Goal: Transaction & Acquisition: Purchase product/service

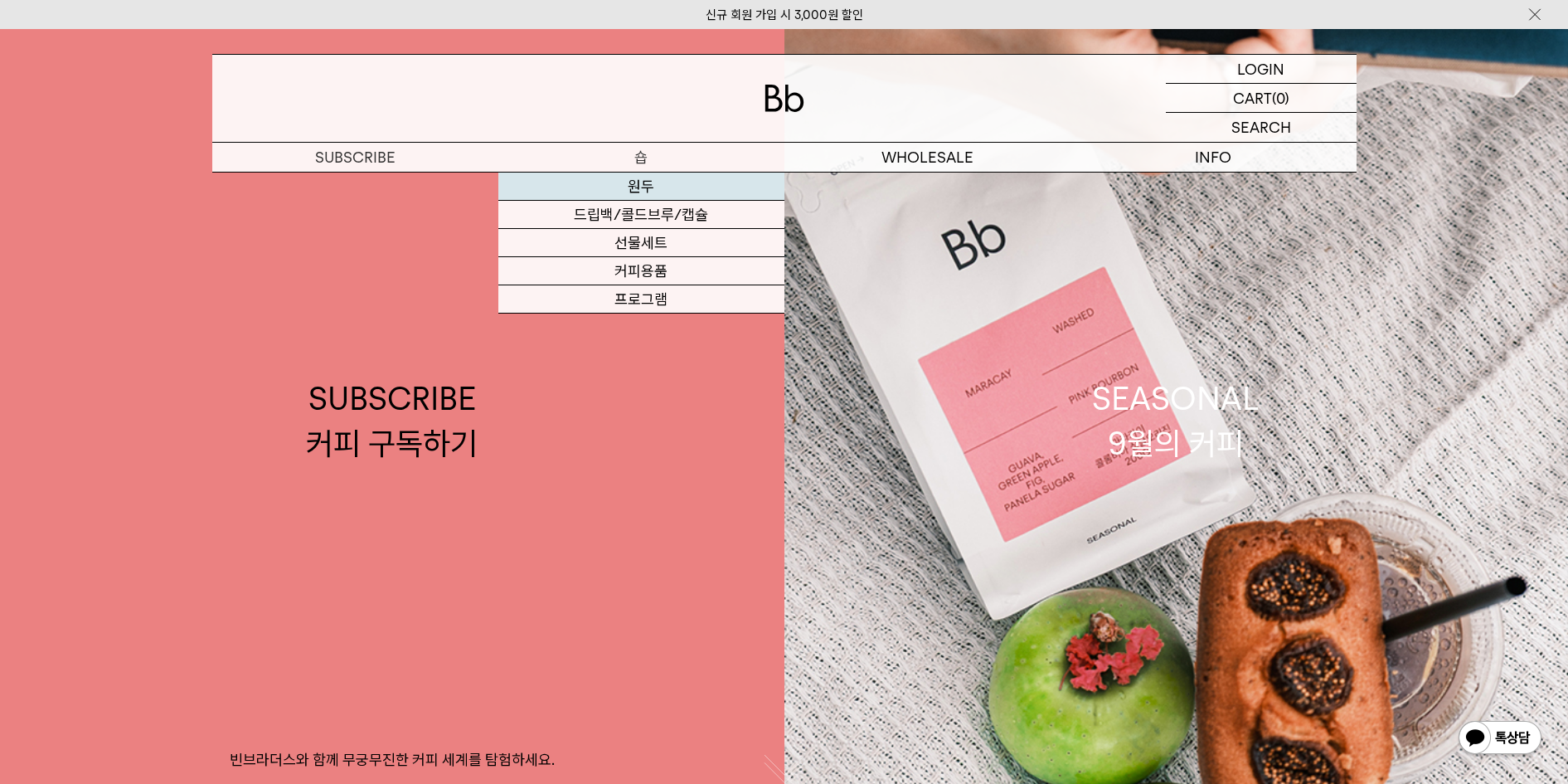
click at [643, 186] on link "원두" at bounding box center [641, 186] width 286 height 28
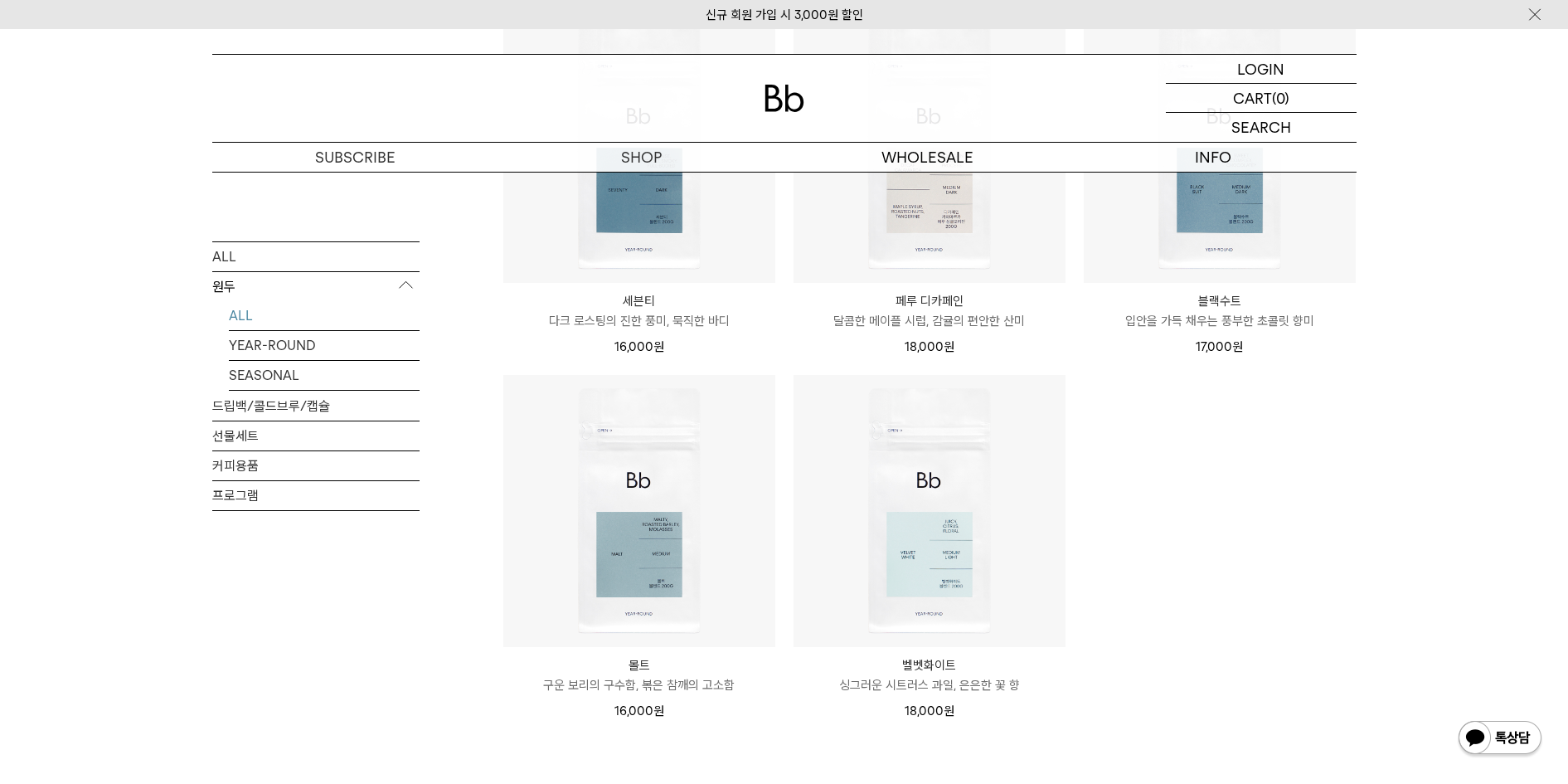
scroll to position [1556, 0]
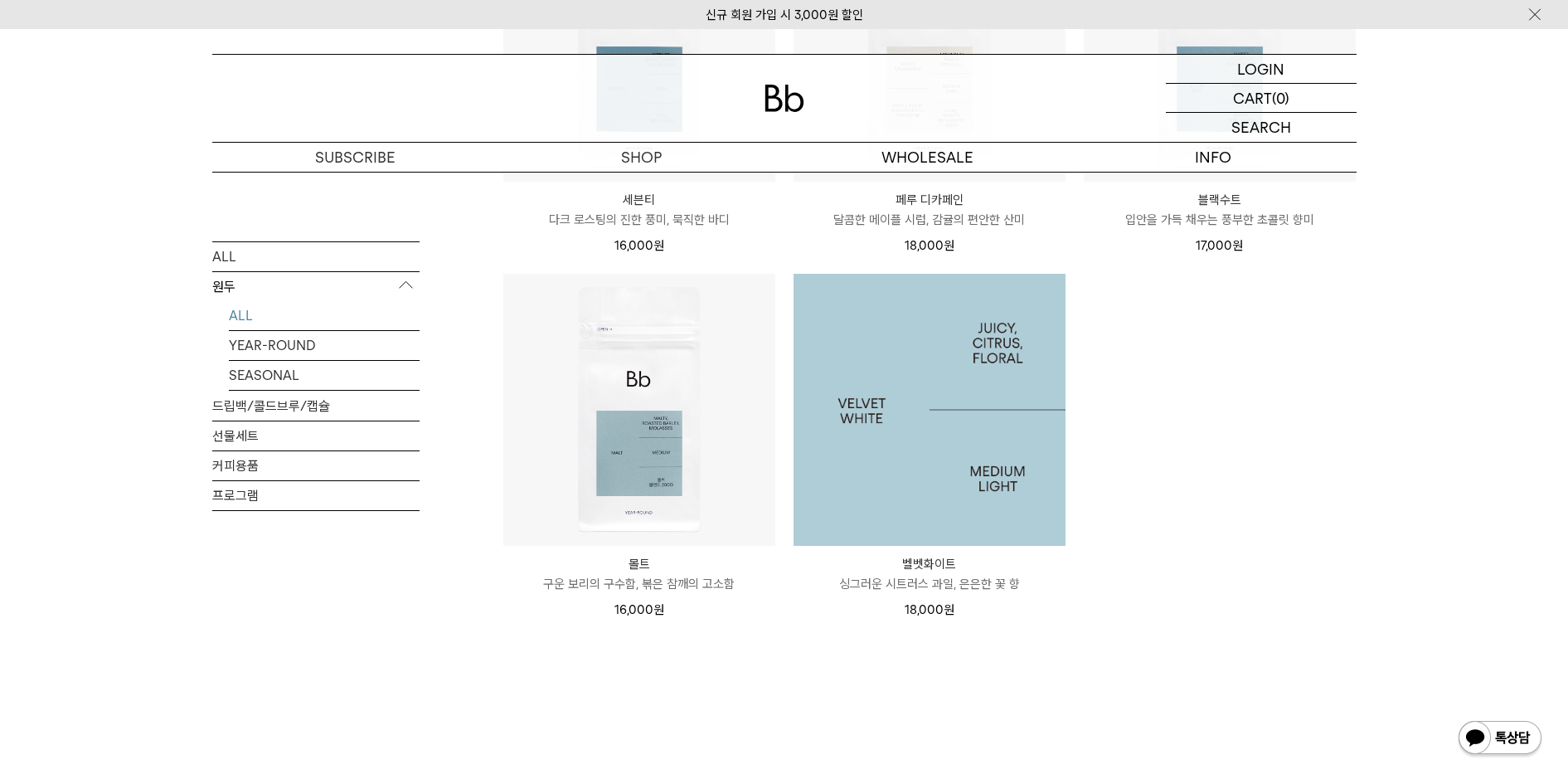
click at [992, 439] on img at bounding box center [929, 409] width 272 height 272
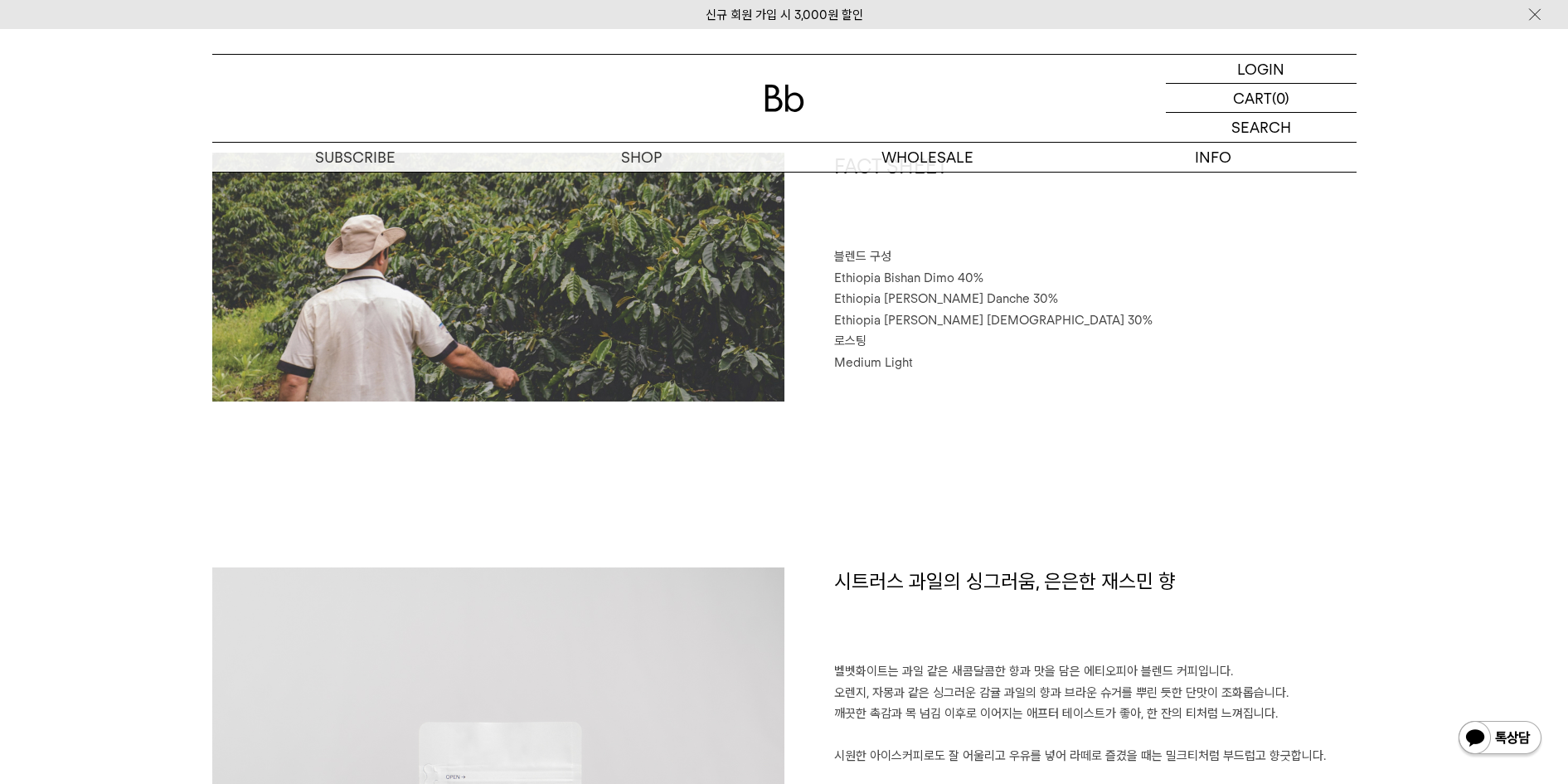
scroll to position [622, 0]
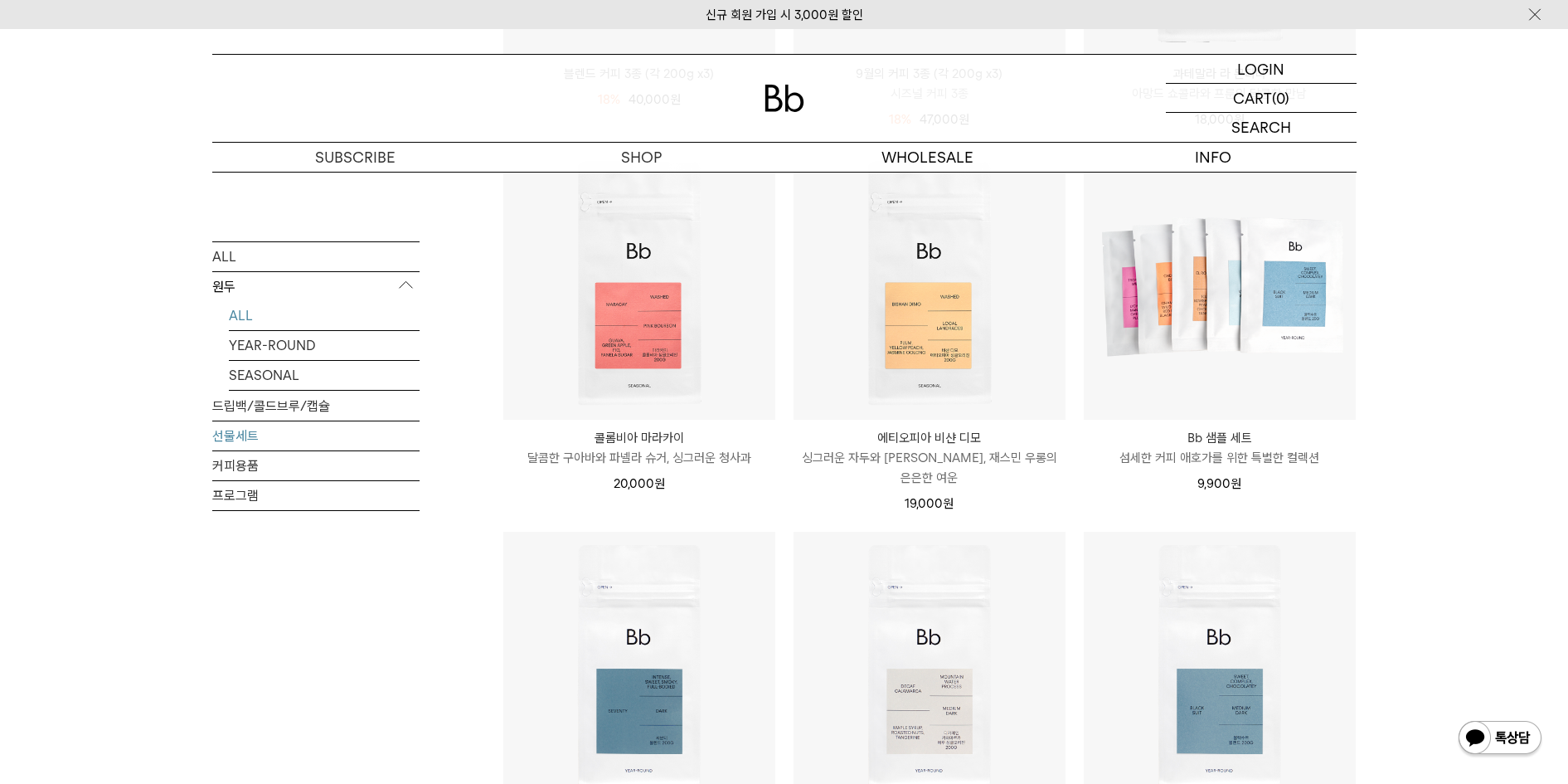
scroll to position [1452, 0]
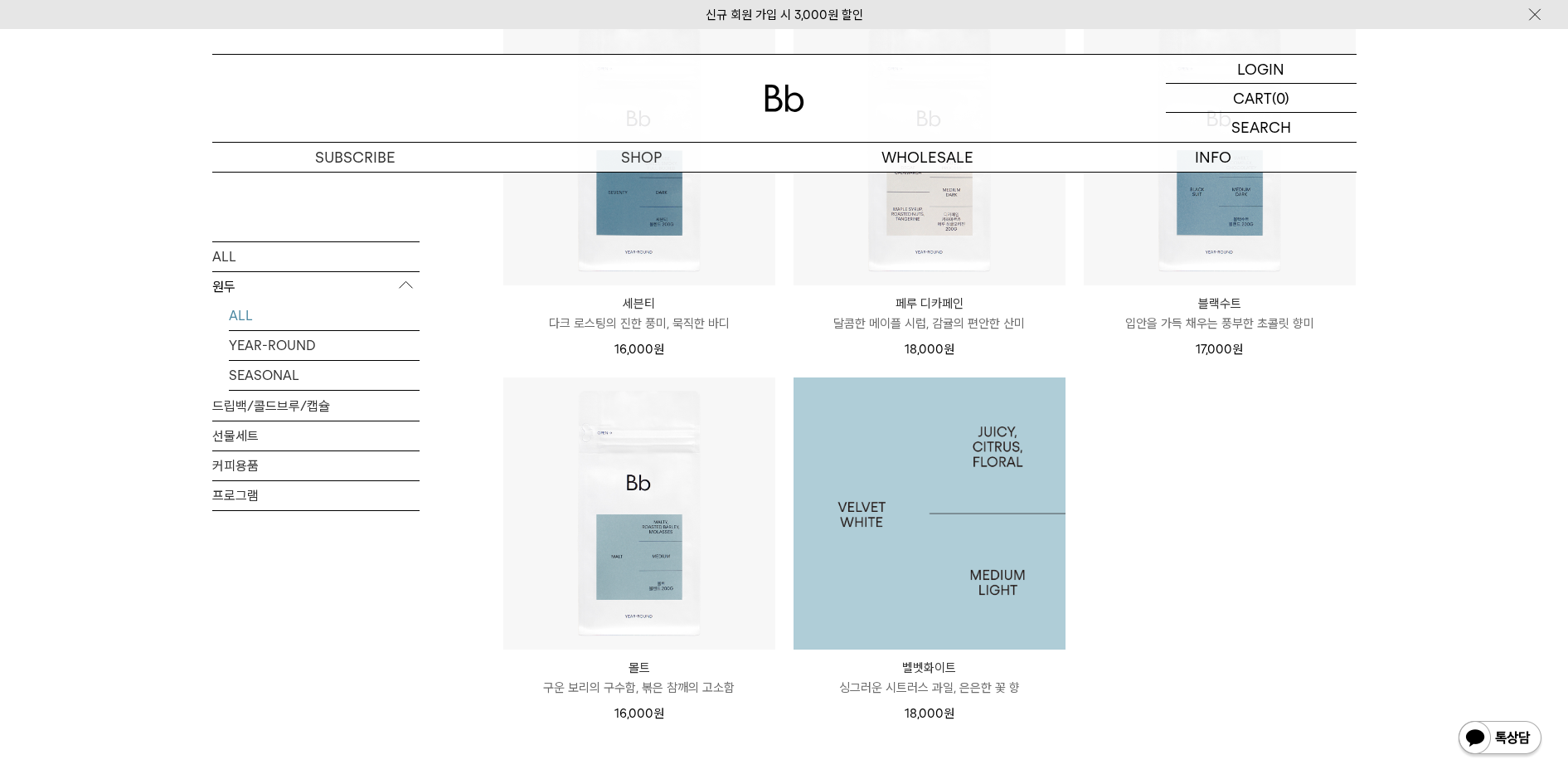
click at [906, 512] on img at bounding box center [929, 513] width 272 height 272
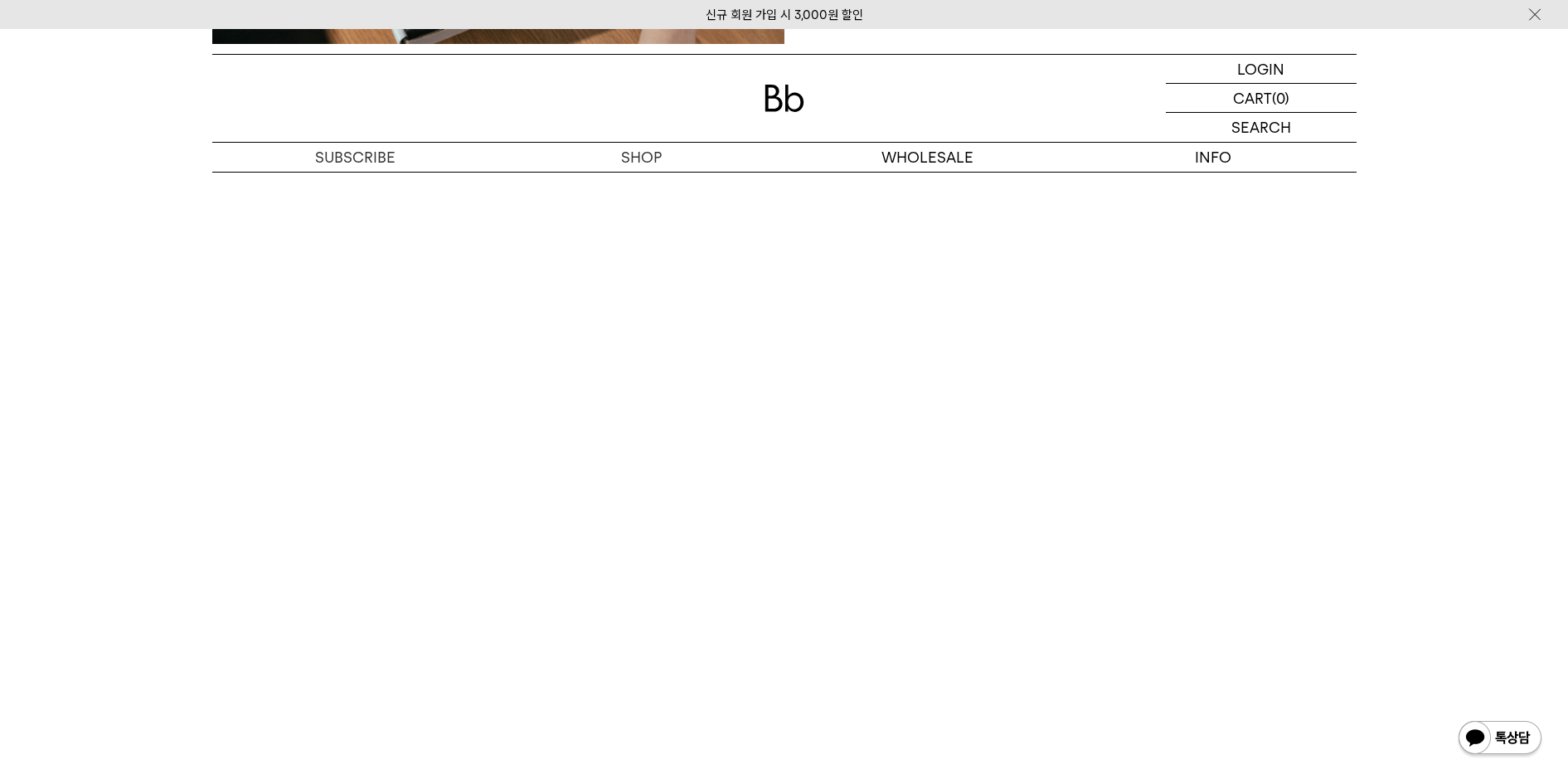
scroll to position [2913, 0]
